Goal: Browse casually: Explore the website without a specific task or goal

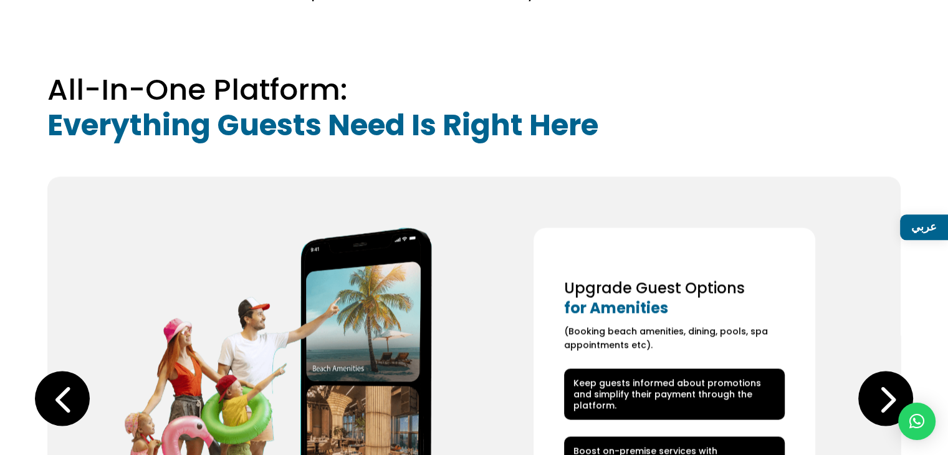
scroll to position [1539, 0]
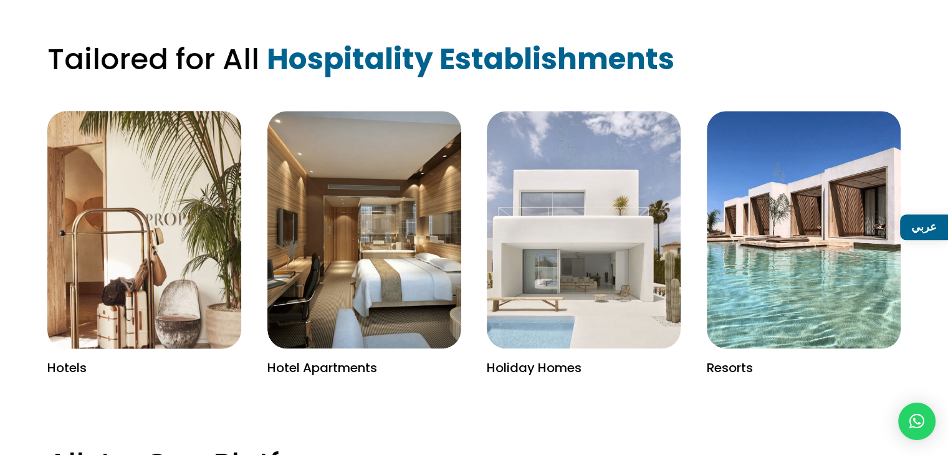
click at [173, 272] on img at bounding box center [144, 229] width 252 height 309
click at [135, 201] on img at bounding box center [144, 229] width 252 height 309
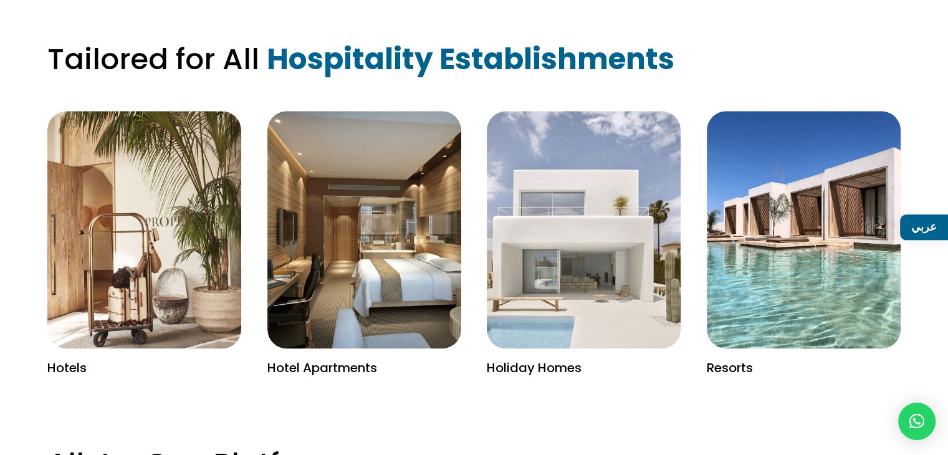
click at [53, 361] on p "Hotels" at bounding box center [144, 368] width 194 height 14
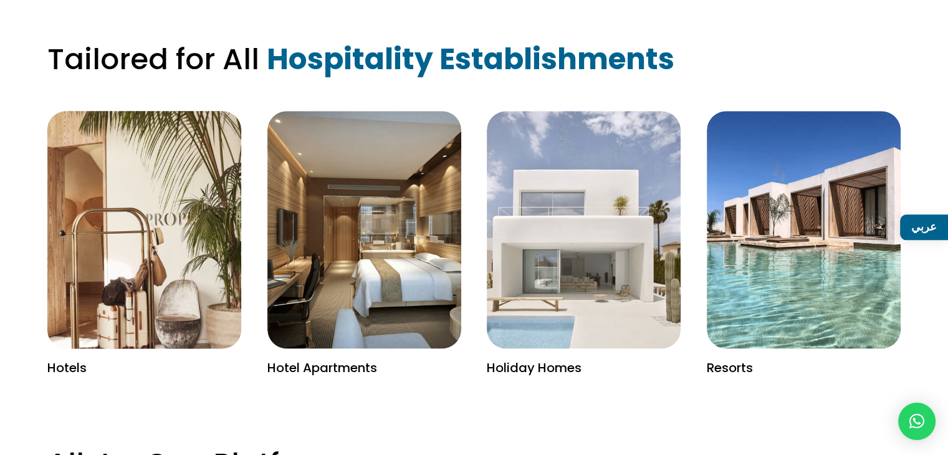
click at [163, 195] on img at bounding box center [144, 229] width 252 height 309
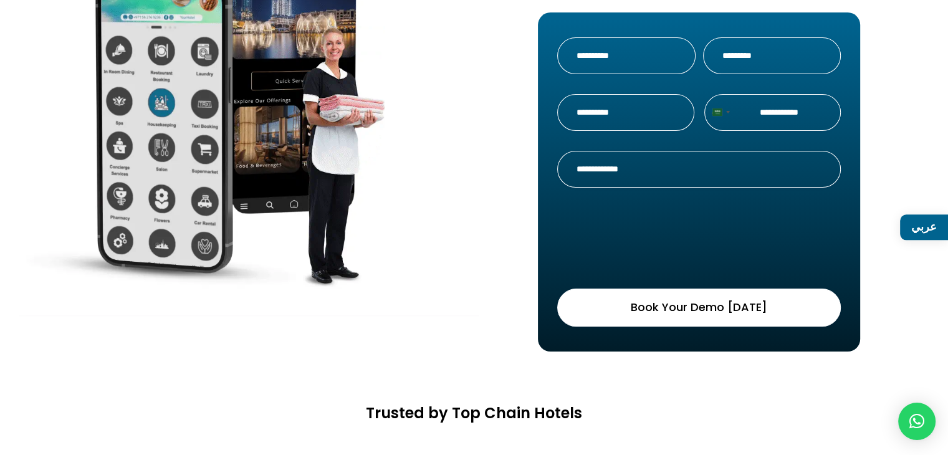
scroll to position [436, 0]
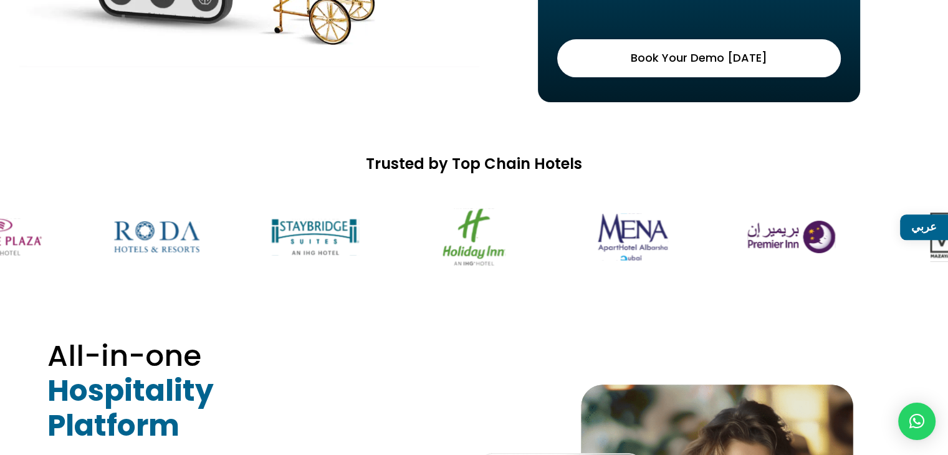
click at [215, 239] on img at bounding box center [156, 236] width 117 height 73
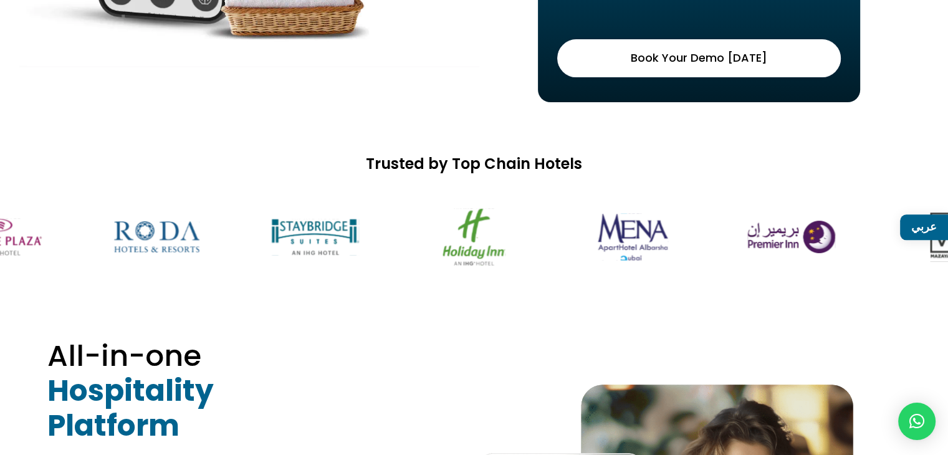
click at [499, 165] on h2 "Trusted by Top Chain Hotels" at bounding box center [474, 167] width 948 height 24
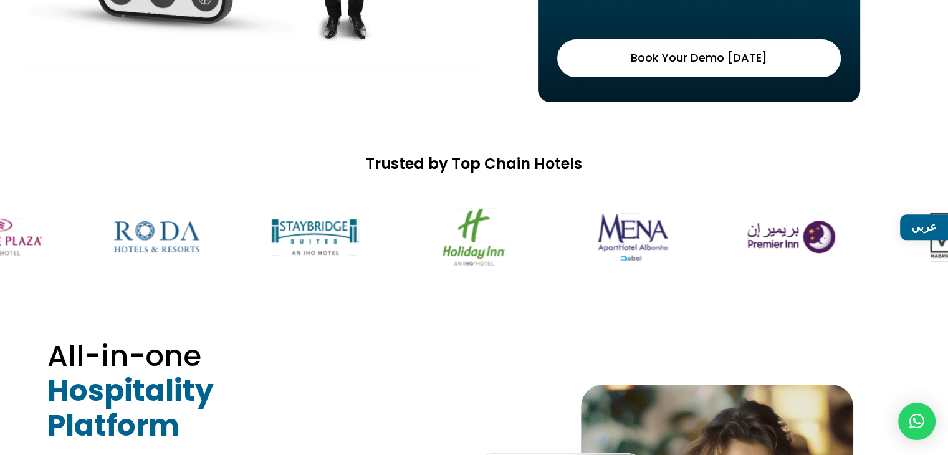
click at [374, 225] on img at bounding box center [315, 236] width 117 height 73
click at [517, 230] on img at bounding box center [474, 236] width 117 height 73
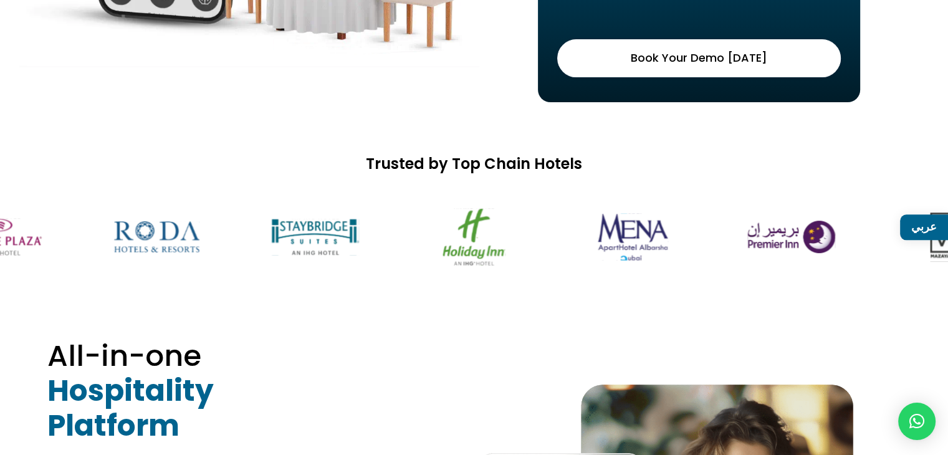
click at [646, 232] on img at bounding box center [632, 236] width 117 height 73
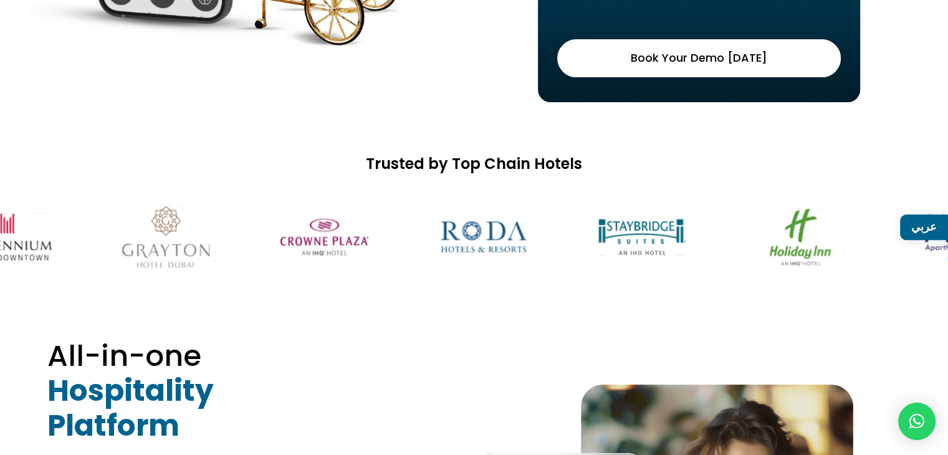
drag, startPoint x: 586, startPoint y: 241, endPoint x: 957, endPoint y: 252, distance: 371.0
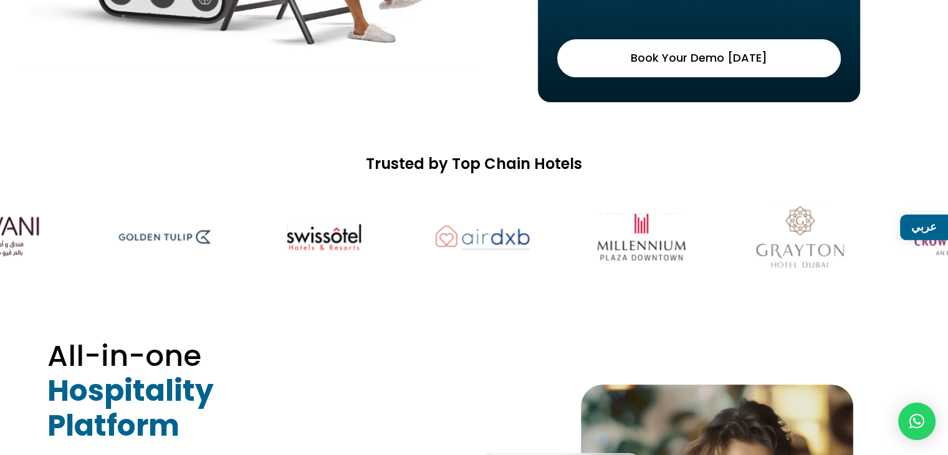
drag, startPoint x: 88, startPoint y: 247, endPoint x: 724, endPoint y: 247, distance: 635.1
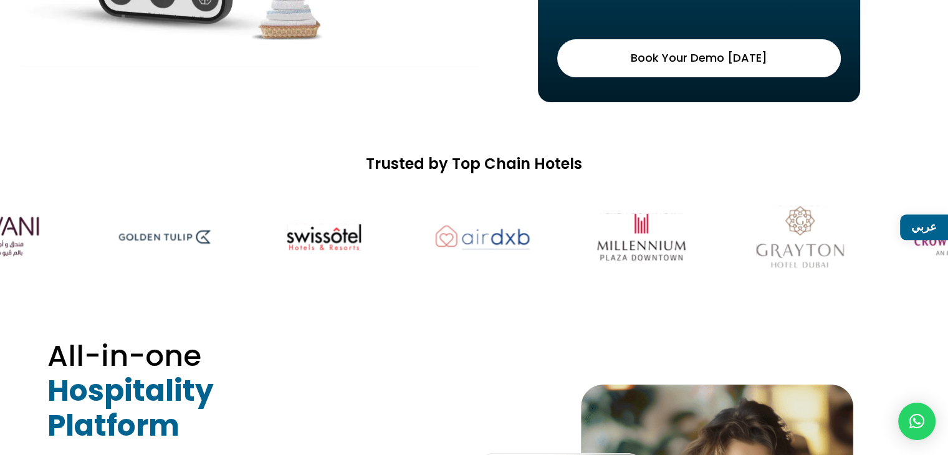
click at [724, 247] on div at bounding box center [474, 236] width 948 height 110
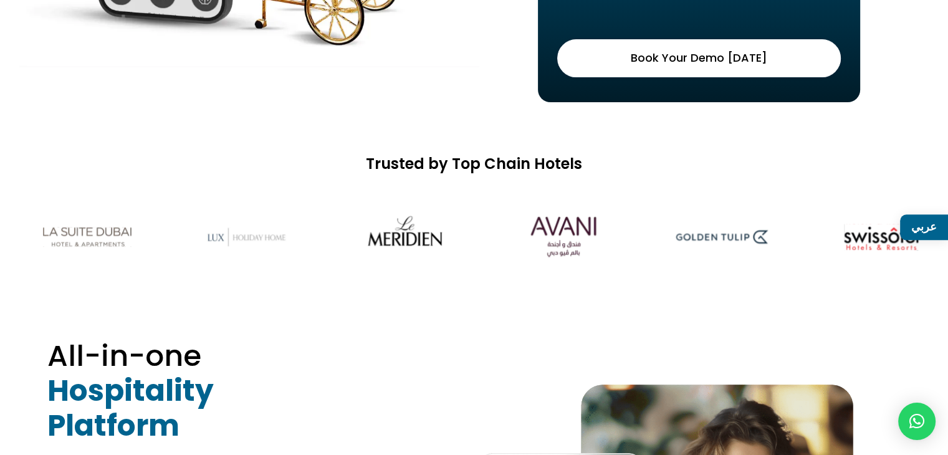
drag, startPoint x: 390, startPoint y: 247, endPoint x: 830, endPoint y: 242, distance: 440.7
click at [830, 241] on img at bounding box center [881, 236] width 117 height 73
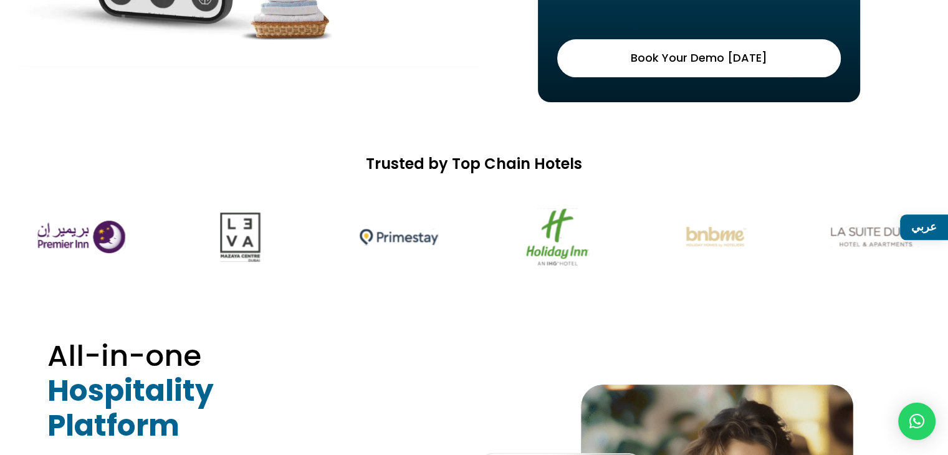
drag, startPoint x: 105, startPoint y: 240, endPoint x: 875, endPoint y: 239, distance: 770.3
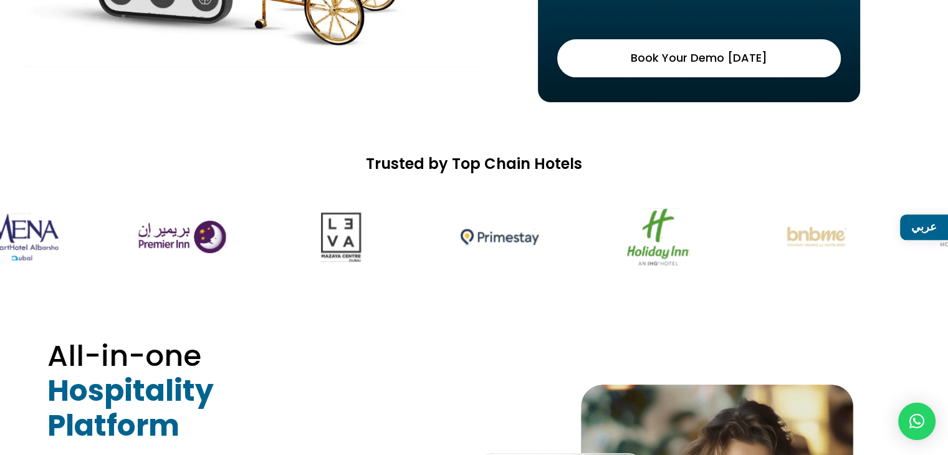
drag, startPoint x: 52, startPoint y: 237, endPoint x: 0, endPoint y: 267, distance: 59.8
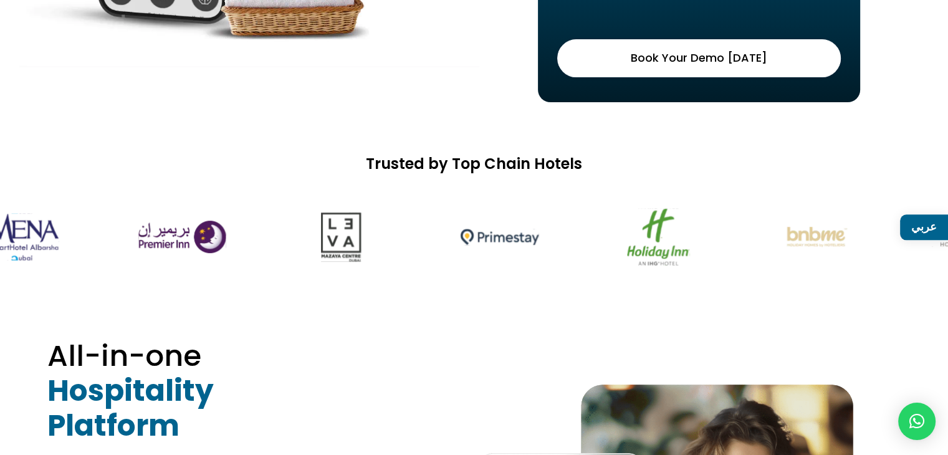
click at [124, 261] on img at bounding box center [182, 236] width 117 height 73
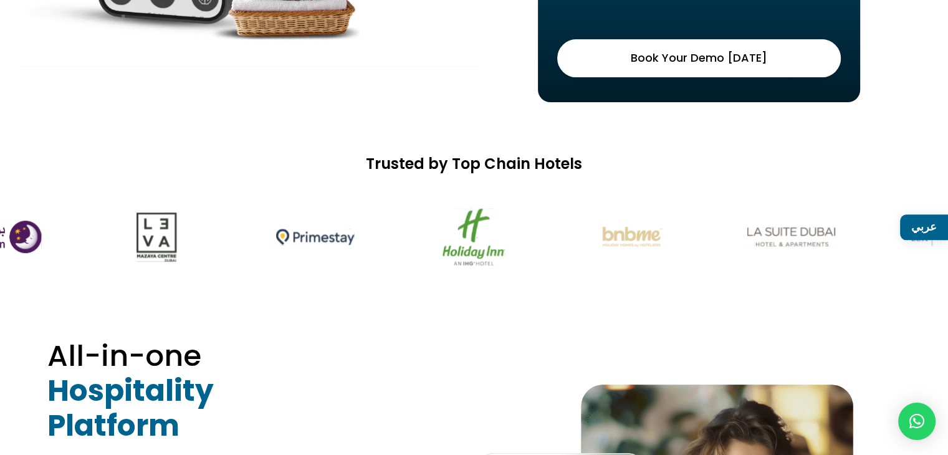
scroll to position [0, 0]
